Goal: Unclear

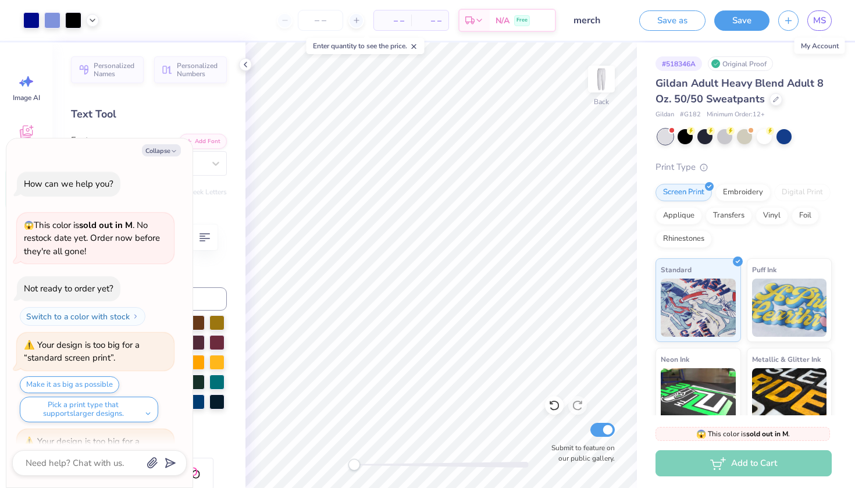
scroll to position [926, 0]
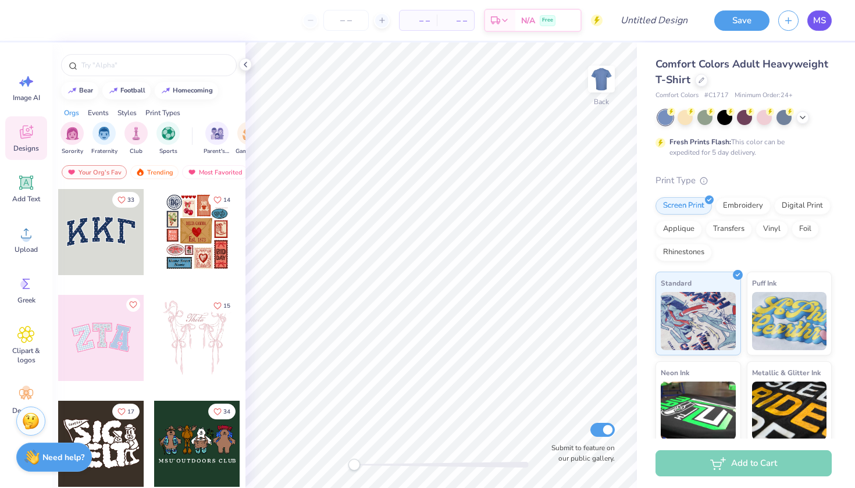
click at [822, 20] on span "MS" at bounding box center [820, 20] width 13 height 13
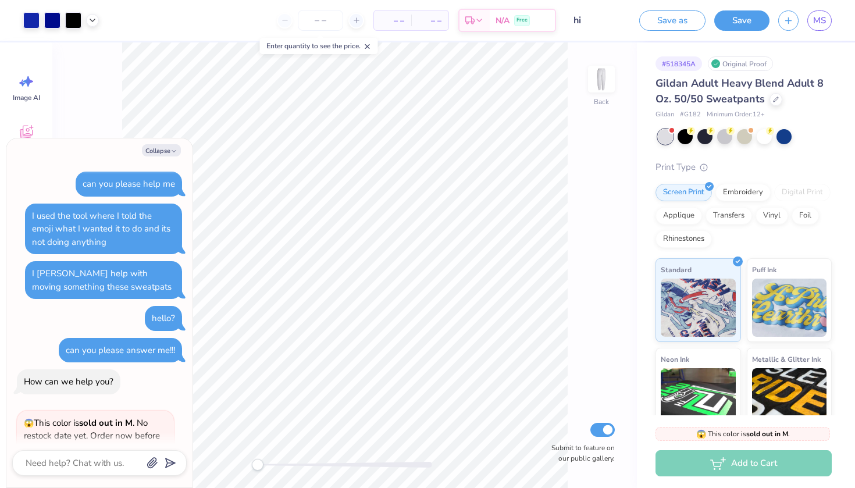
scroll to position [84, 0]
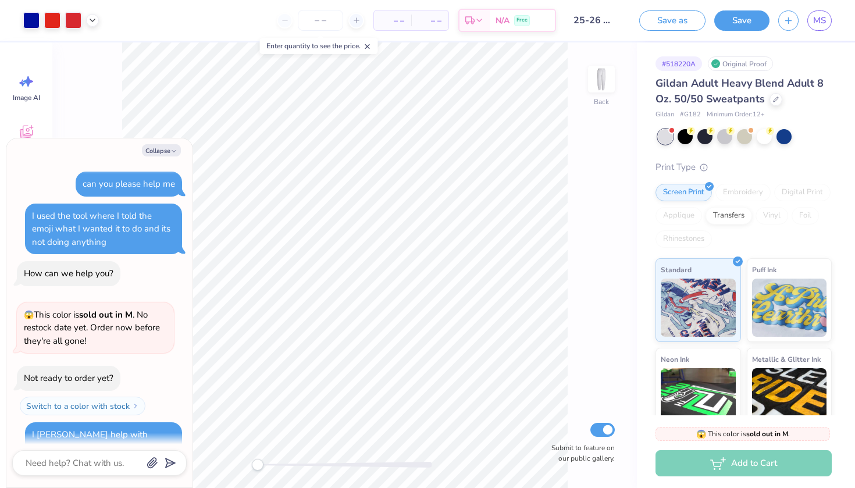
scroll to position [84, 0]
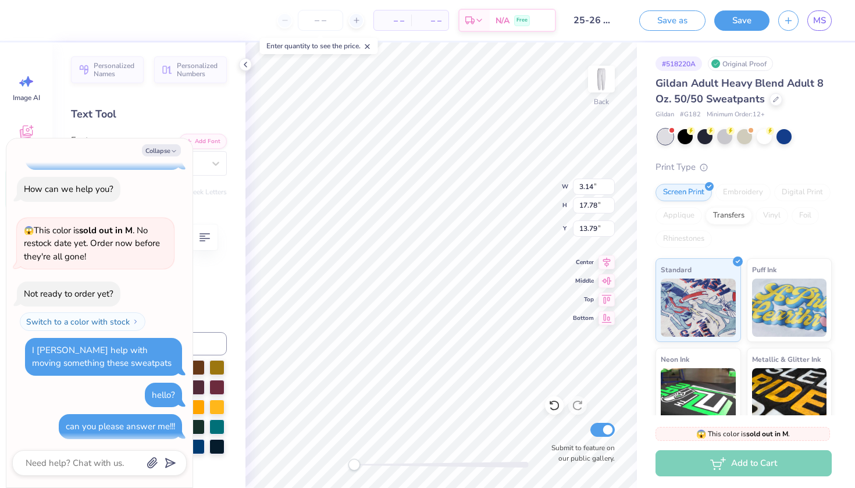
type textarea "x"
